Goal: Information Seeking & Learning: Learn about a topic

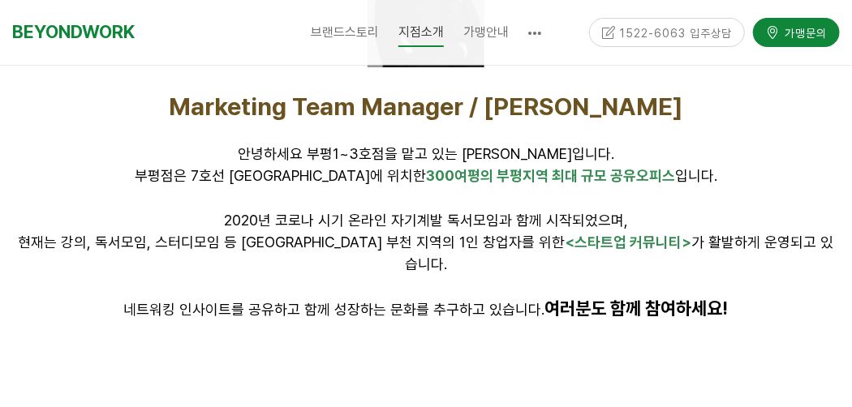
scroll to position [718, 0]
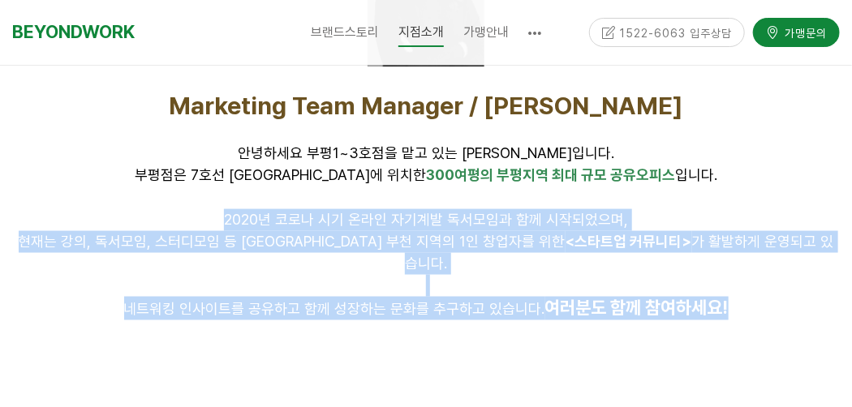
drag, startPoint x: 226, startPoint y: 213, endPoint x: 817, endPoint y: 296, distance: 597.3
click at [817, 296] on div "Marketing Team Manager / [PERSON_NAME] 안녕하세요 부평1~3호점을 맡고 있는 [PERSON_NAME]입니다. […" at bounding box center [426, 206] width 828 height 230
click at [817, 297] on p "네트워킹 인사이트를 공유하고 함께 성장하는 문화를 추구하고 있습니다. 여러분도 함께 참여하세요!" at bounding box center [426, 309] width 828 height 24
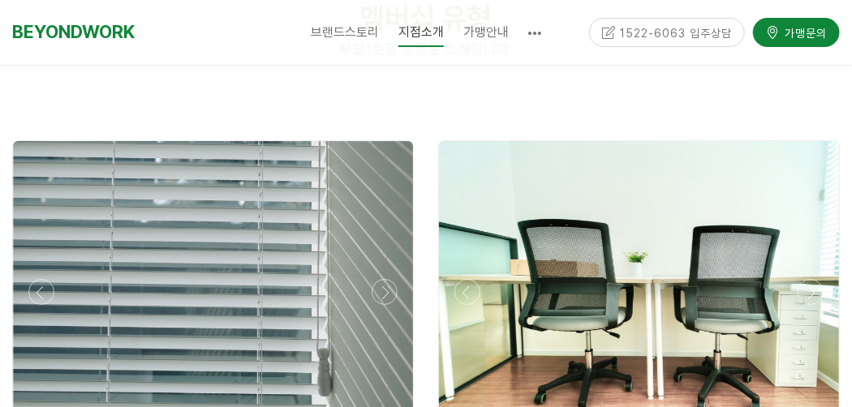
scroll to position [4126, 0]
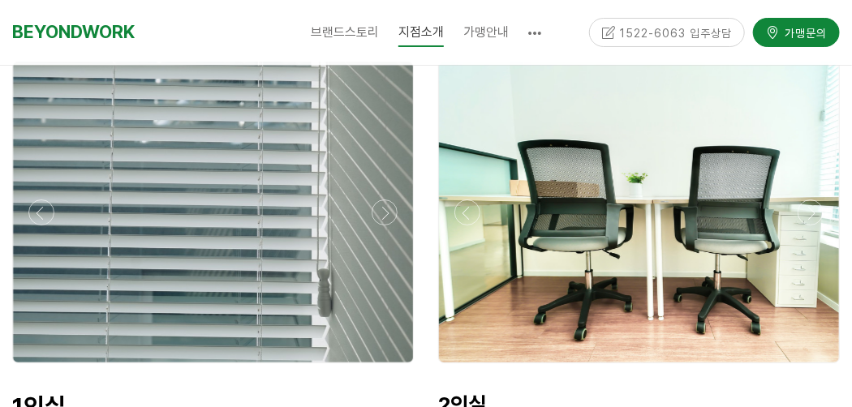
click at [386, 368] on div at bounding box center [213, 368] width 410 height 0
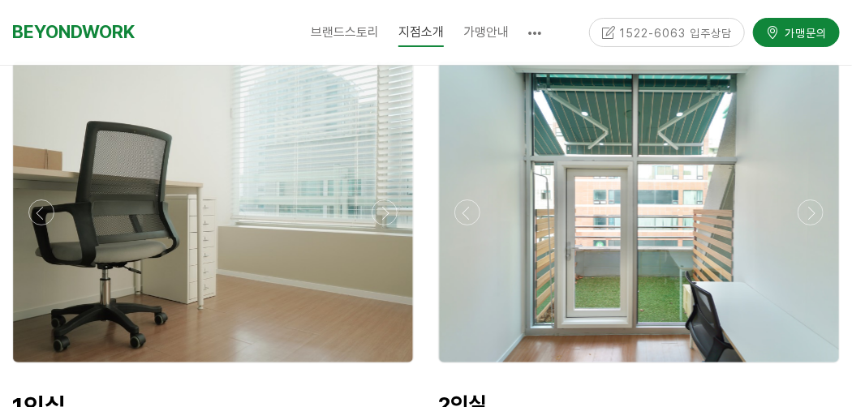
click at [386, 368] on div at bounding box center [213, 368] width 410 height 0
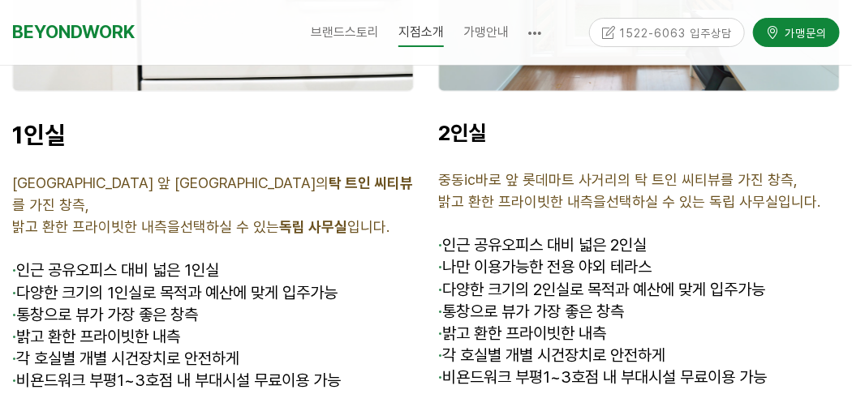
scroll to position [4369, 0]
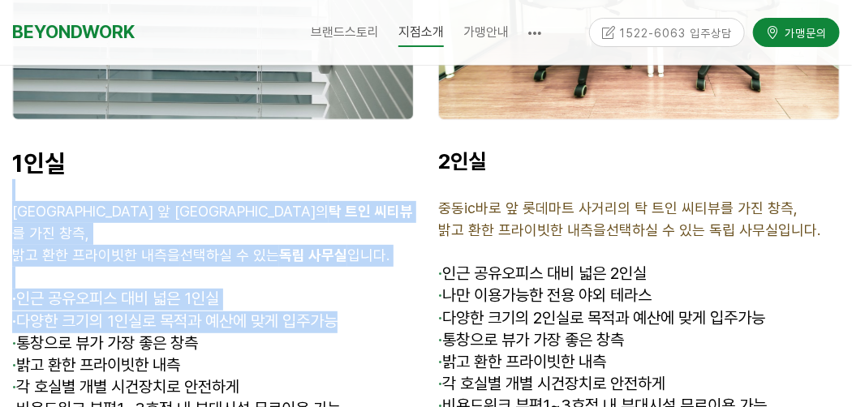
drag, startPoint x: 224, startPoint y: 135, endPoint x: 368, endPoint y: 250, distance: 184.2
click at [368, 250] on div "1인실 중동ic바로 앞 롯데마트 사거리의 탁 트인 씨티뷰 를 가진 창측, 밝고 환한 프라이빗한 내측을 선택하실 수 있는 독립 사무실 입니다. …" at bounding box center [213, 306] width 402 height 317
click at [368, 312] on p "· 다양한 크기의 1인실로 목적과 예산에 맞게 입주가능" at bounding box center [213, 323] width 402 height 22
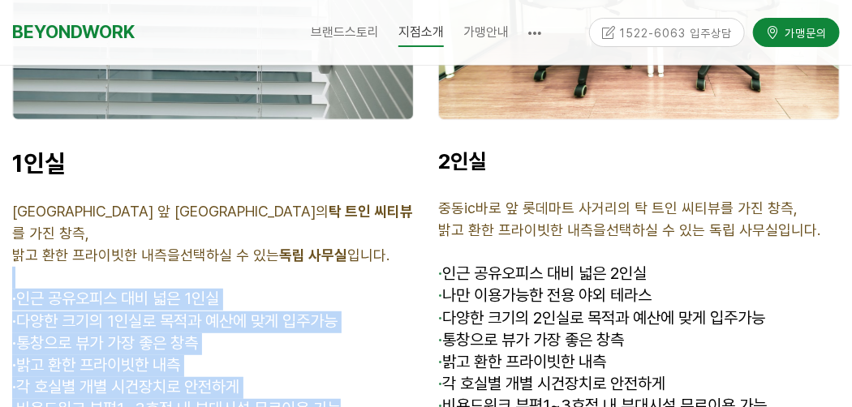
drag, startPoint x: 324, startPoint y: 205, endPoint x: 396, endPoint y: 347, distance: 159.3
click at [396, 347] on div "1인실 중동ic바로 앞 롯데마트 사거리의 탁 트인 씨티뷰 를 가진 창측, 밝고 환한 프라이빗한 내측을 선택하실 수 있는 독립 사무실 입니다. …" at bounding box center [213, 306] width 402 height 317
click at [396, 399] on p "· 비욘드워크 부평1~3호점 내 부대시설 무료이용 가능" at bounding box center [213, 410] width 402 height 22
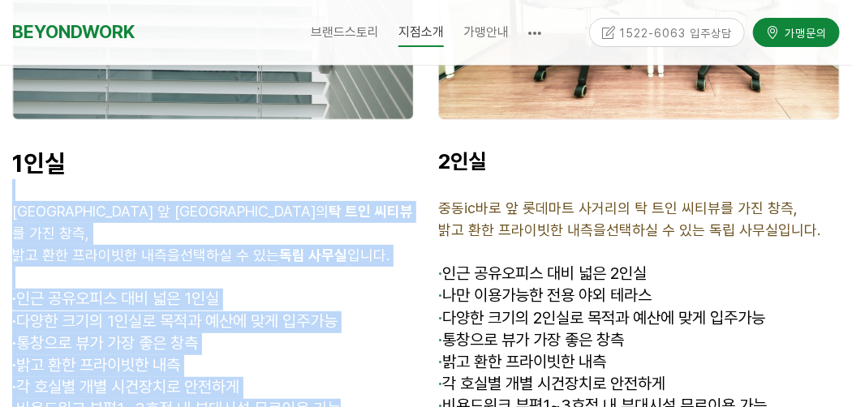
drag, startPoint x: 391, startPoint y: 341, endPoint x: 224, endPoint y: 144, distance: 258.5
click at [224, 148] on div "1인실 중동ic바로 앞 롯데마트 사거리의 탁 트인 씨티뷰 를 가진 창측, 밝고 환한 프라이빗한 내측을 선택하실 수 있는 독립 사무실 입니다. …" at bounding box center [213, 306] width 402 height 317
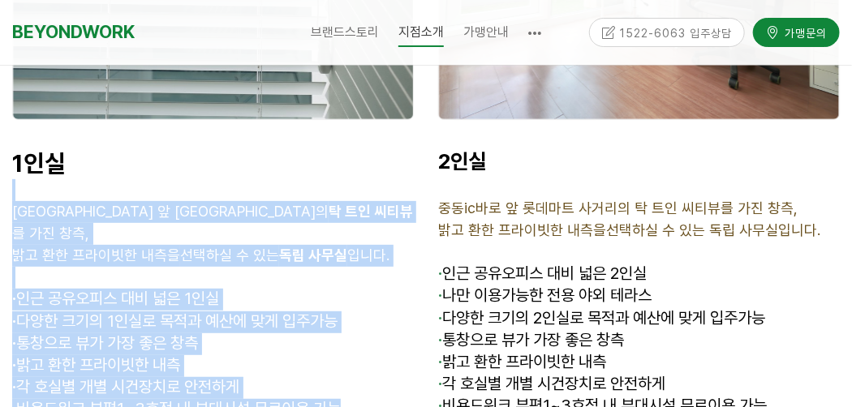
click at [224, 179] on p at bounding box center [213, 190] width 402 height 22
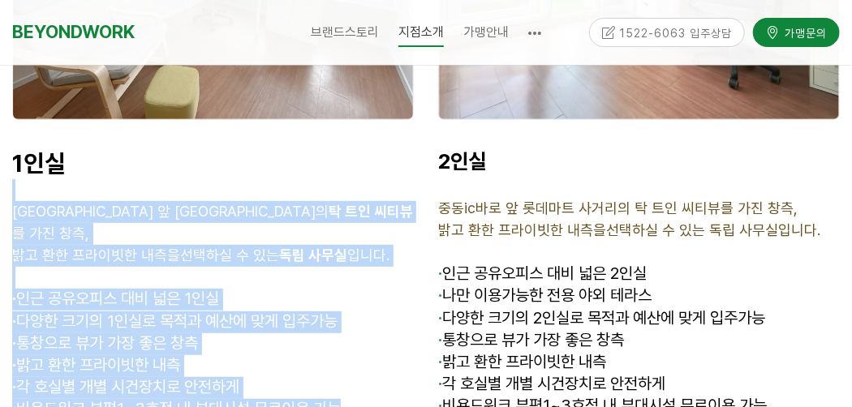
drag, startPoint x: 219, startPoint y: 142, endPoint x: 385, endPoint y: 331, distance: 251.8
click at [385, 331] on div "1인실 중동ic바로 앞 롯데마트 사거리의 탁 트인 씨티뷰 를 가진 창측, 밝고 환한 프라이빗한 내측을 선택하실 수 있는 독립 사무실 입니다. …" at bounding box center [213, 306] width 402 height 317
click at [385, 399] on p "· 비욘드워크 부평1~3호점 내 부대시설 무료이용 가능" at bounding box center [213, 410] width 402 height 22
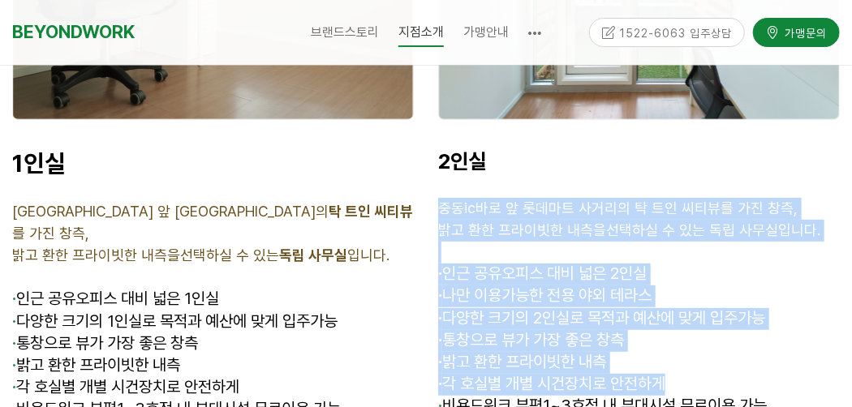
drag, startPoint x: 432, startPoint y: 149, endPoint x: 731, endPoint y: 350, distance: 359.6
click at [731, 350] on div "2인실 중동ic바로 앞 롯데마트 사거리의 탁 트인 씨티뷰를 가진 창측, 밝고 환한 프라이빗한 내측을선택하실 수 있는 독립 사무실입니다. · 인…" at bounding box center [639, 294] width 426 height 316
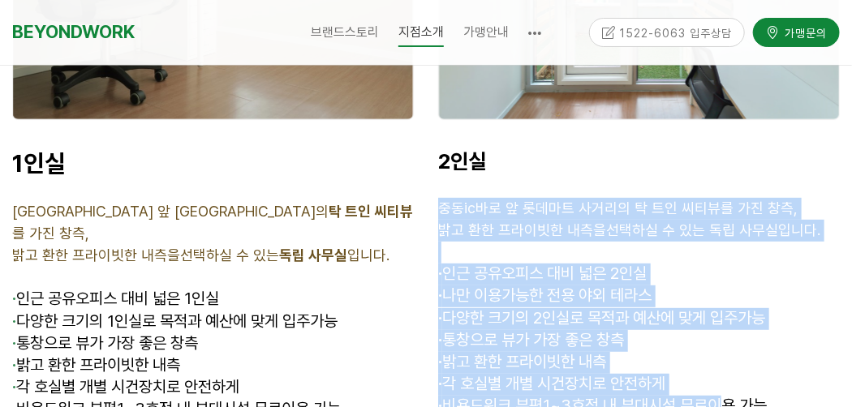
click at [731, 396] on span "· 비욘드워크 부평1~3호점 내 부대시설 무료이용 가능" at bounding box center [602, 405] width 329 height 19
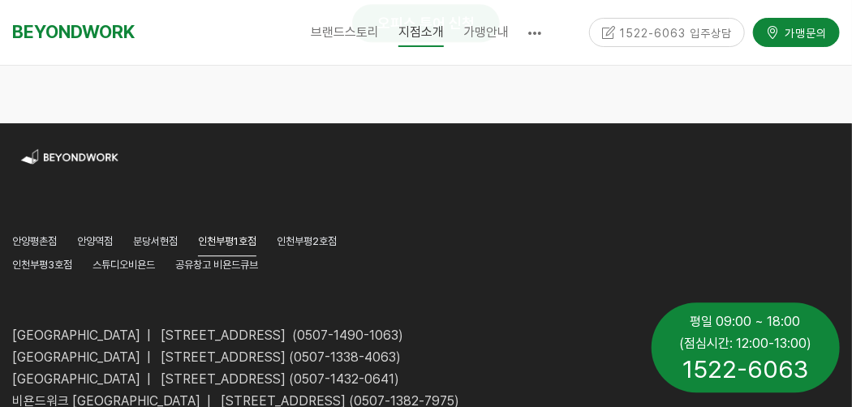
scroll to position [7783, 0]
